Goal: Check status: Check status

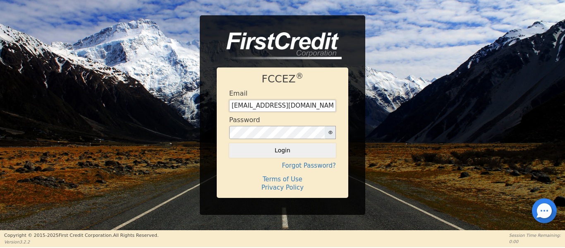
type input "[EMAIL_ADDRESS][DOMAIN_NAME]"
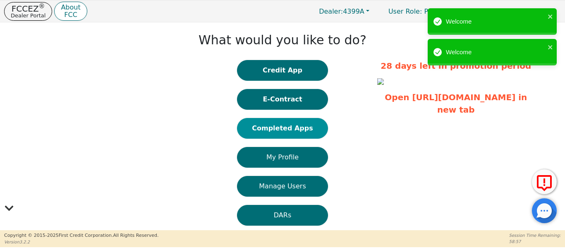
click at [289, 130] on button "Completed Apps" at bounding box center [282, 128] width 91 height 21
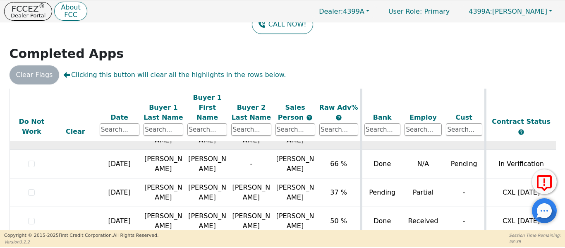
scroll to position [541, 0]
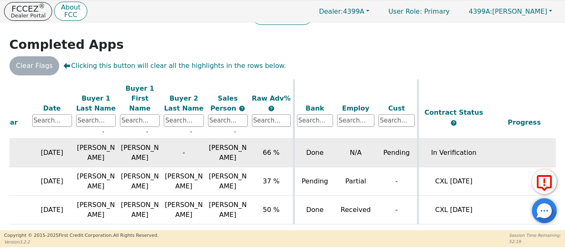
scroll to position [514, 67]
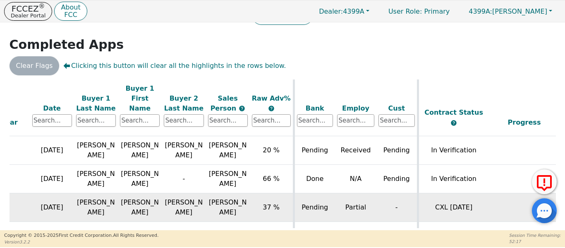
click at [385, 202] on td "-" at bounding box center [396, 207] width 41 height 29
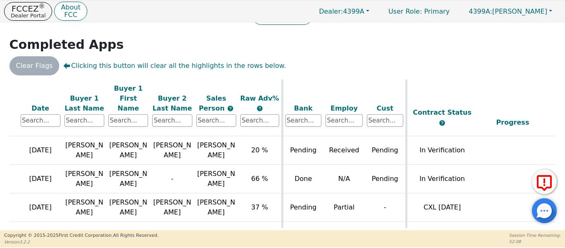
scroll to position [514, 74]
